Goal: Check status: Check status

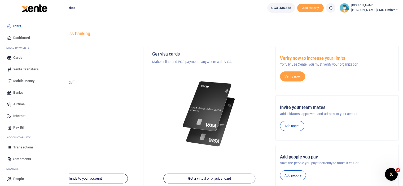
click at [23, 146] on span "Transactions" at bounding box center [23, 147] width 20 height 5
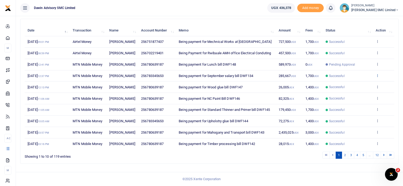
scroll to position [74, 0]
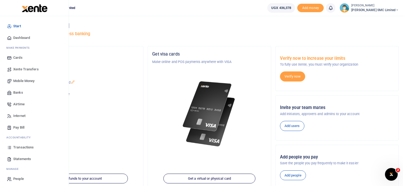
click at [17, 145] on span "Transactions" at bounding box center [23, 147] width 20 height 5
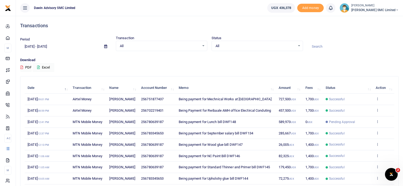
click at [147, 114] on td "256702219401" at bounding box center [157, 110] width 38 height 11
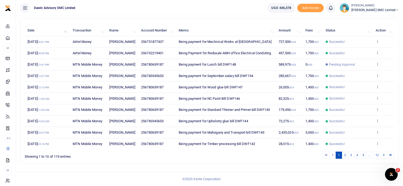
scroll to position [56, 0]
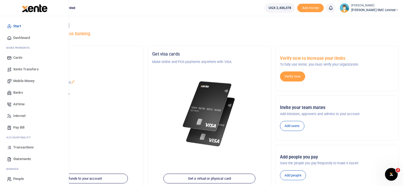
click at [20, 144] on link "Transactions" at bounding box center [34, 148] width 60 height 12
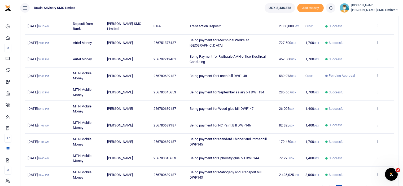
scroll to position [82, 0]
click at [377, 108] on icon at bounding box center [377, 108] width 3 height 4
click at [350, 116] on link "View details" at bounding box center [358, 116] width 42 height 7
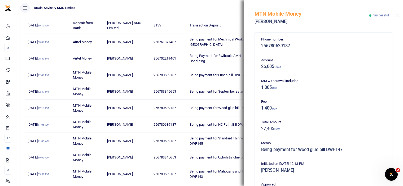
scroll to position [116, 0]
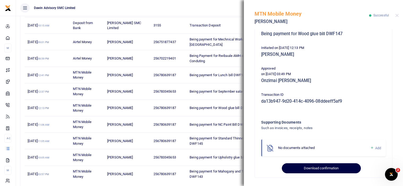
click at [312, 168] on button "Download confirmation" at bounding box center [321, 168] width 79 height 10
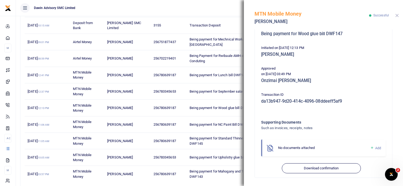
click at [396, 16] on button "Close" at bounding box center [396, 15] width 3 height 3
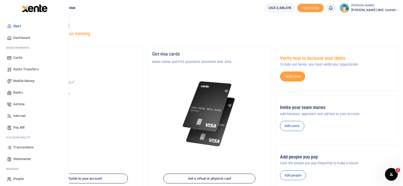
click at [24, 146] on span "Transactions" at bounding box center [23, 147] width 20 height 5
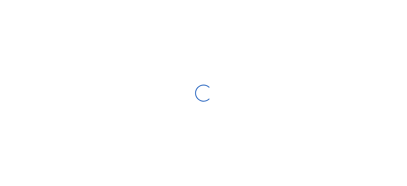
select select
type input "[DATE] - [DATE]"
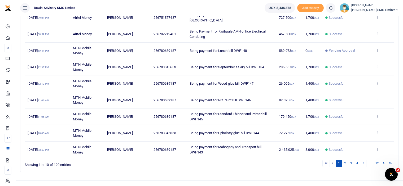
scroll to position [113, 0]
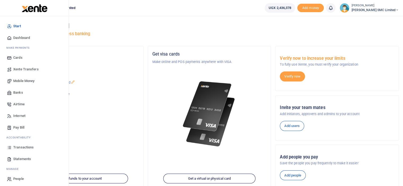
click at [16, 145] on span "Transactions" at bounding box center [23, 147] width 20 height 5
click at [25, 147] on span "Transactions" at bounding box center [23, 147] width 20 height 5
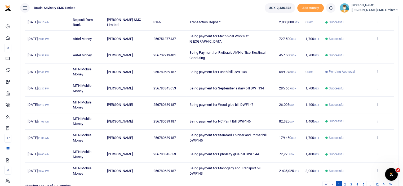
scroll to position [74, 0]
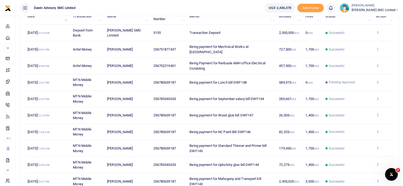
click at [378, 32] on icon at bounding box center [377, 32] width 3 height 4
click at [362, 40] on link "View details" at bounding box center [358, 41] width 42 height 7
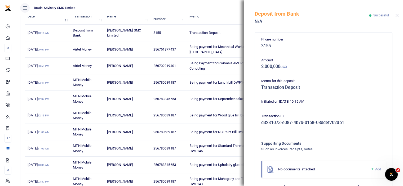
scroll to position [21, 0]
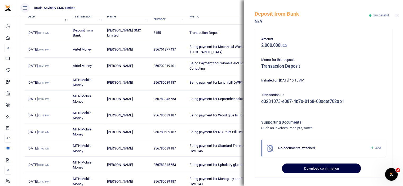
click at [330, 169] on button "Download confirmation" at bounding box center [321, 169] width 79 height 10
